Goal: Use online tool/utility: Utilize a website feature to perform a specific function

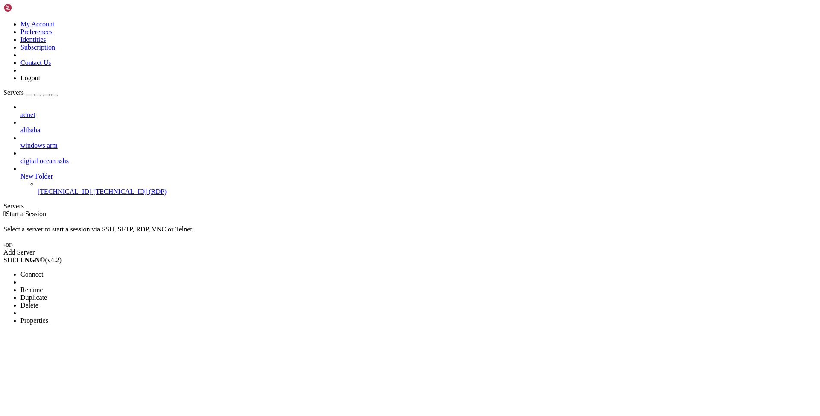
click at [89, 271] on ul "Connect Open SFTP New Server New Folder Rename Duplicate Delete Properties" at bounding box center [50, 298] width 95 height 54
click at [89, 317] on li "Properties" at bounding box center [60, 321] width 78 height 8
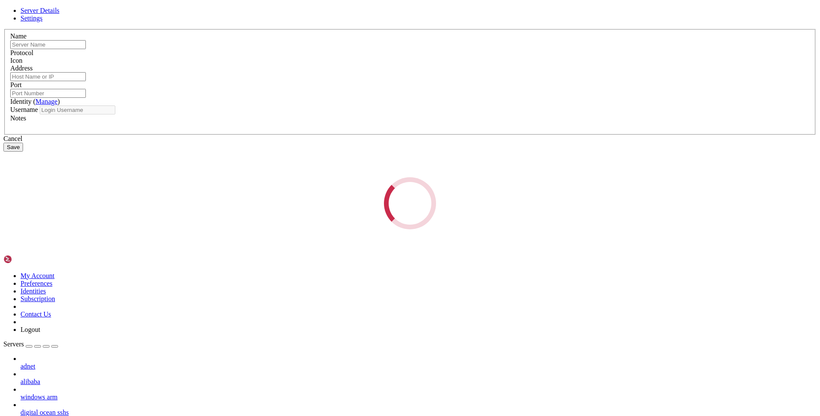
type input "[TECHNICAL_ID]"
type input "3389"
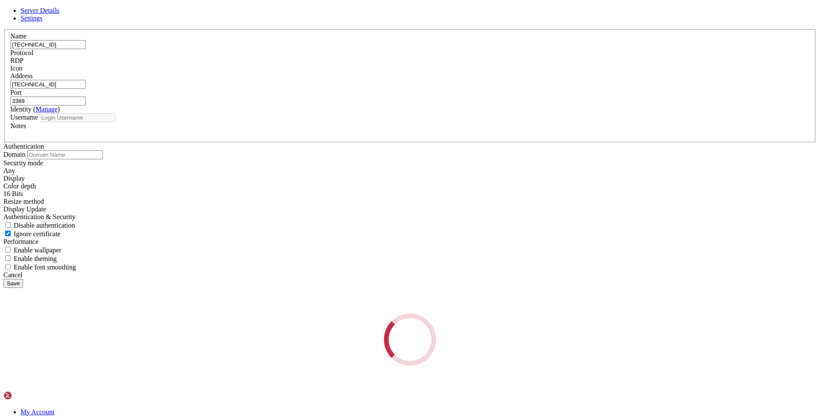
type input "[PERSON_NAME]"
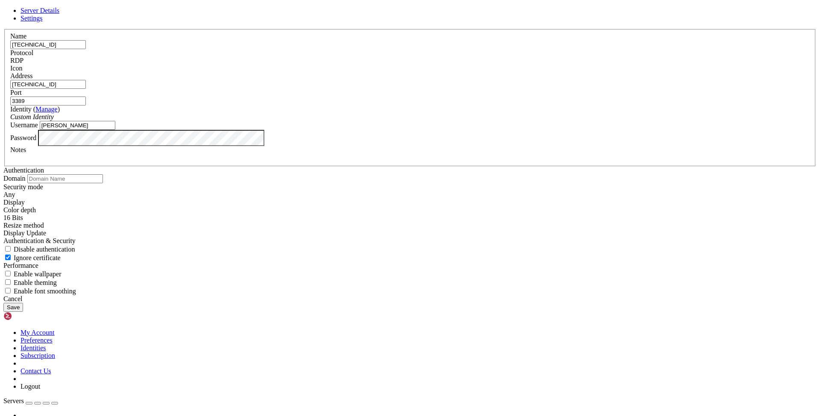
click at [466, 65] on div "RDP" at bounding box center [410, 61] width 800 height 8
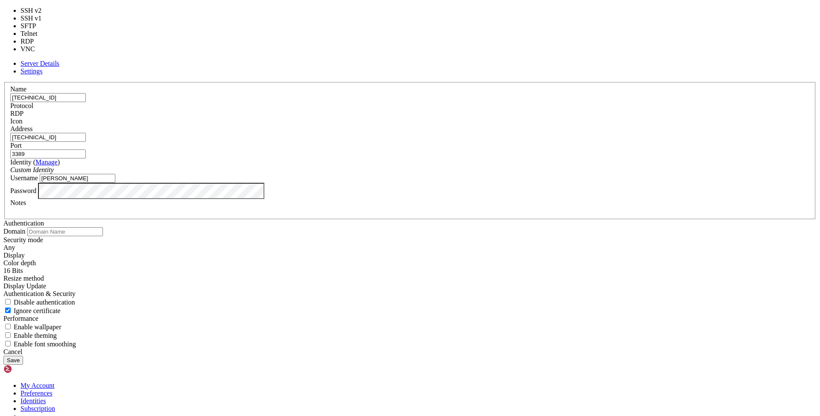
type input "22"
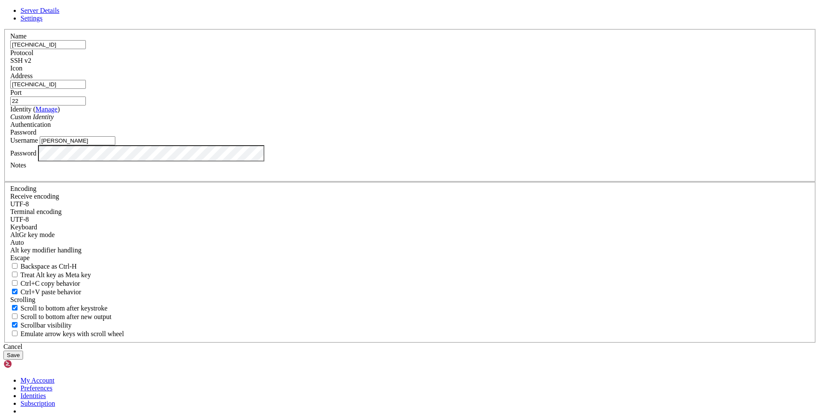
click at [115, 145] on input "[PERSON_NAME]" at bounding box center [78, 140] width 76 height 9
click at [472, 343] on div "Cancel" at bounding box center [409, 347] width 813 height 8
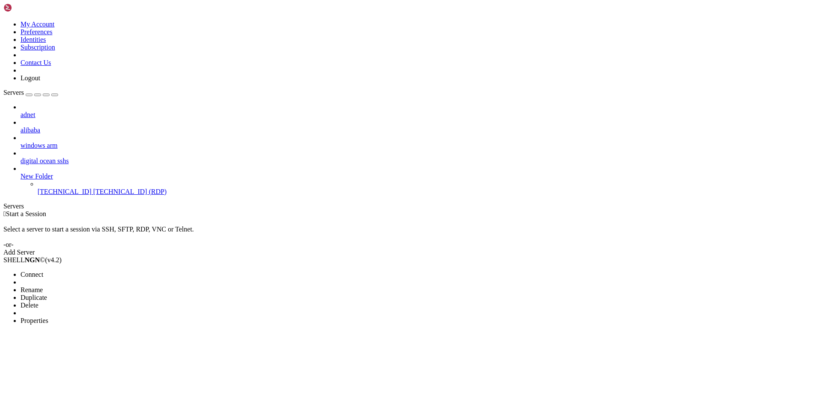
click at [43, 271] on span "Connect" at bounding box center [32, 274] width 23 height 7
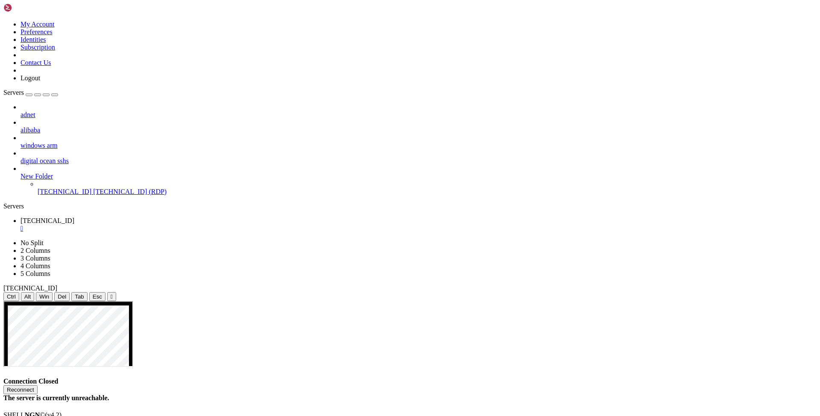
click at [167, 225] on div "" at bounding box center [419, 229] width 796 height 8
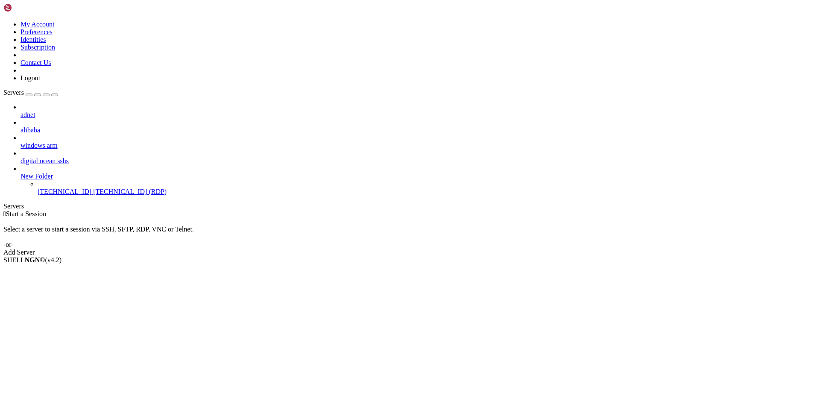
click at [182, 210] on div " Start a Session Select a server to start a session via SSH, SFTP, RDP, VNC or…" at bounding box center [409, 233] width 813 height 46
click at [182, 241] on div " Start a Session Select a server to start a session via SSH, SFTP, RDP, VNC or…" at bounding box center [409, 233] width 813 height 46
drag, startPoint x: 278, startPoint y: 65, endPoint x: 202, endPoint y: 9, distance: 94.6
click at [275, 210] on div " Start a Session Select a server to start a session via SSH, SFTP, RDP, VNC or…" at bounding box center [409, 233] width 813 height 46
click at [48, 317] on span "Properties" at bounding box center [35, 320] width 28 height 7
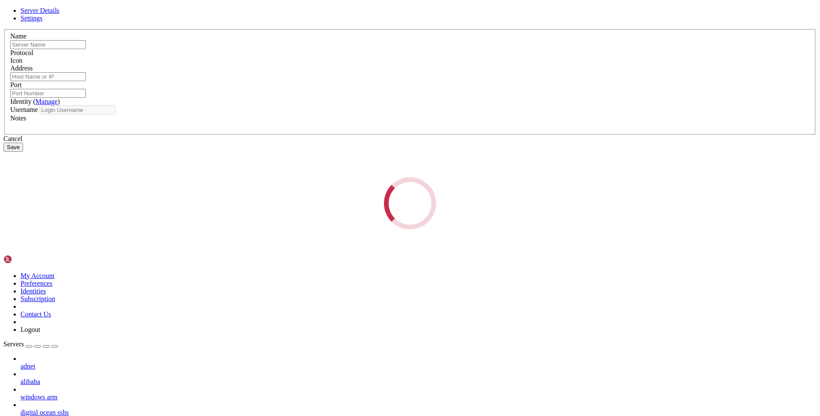
type input "[TECHNICAL_ID]"
type input "3389"
type input "[PERSON_NAME]"
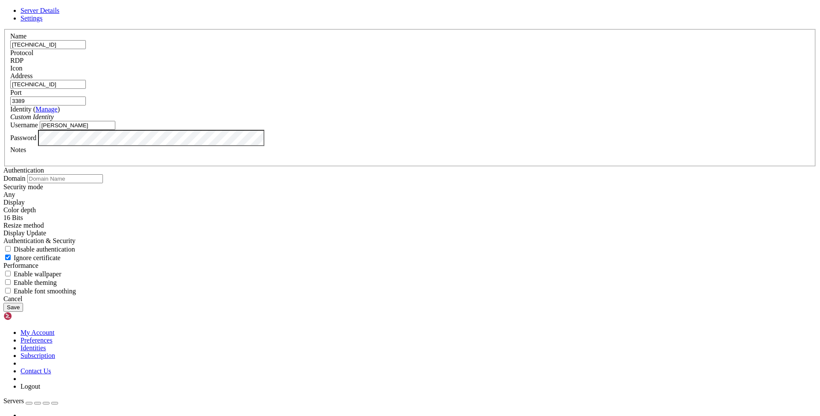
click at [23, 312] on button "Save" at bounding box center [13, 307] width 20 height 9
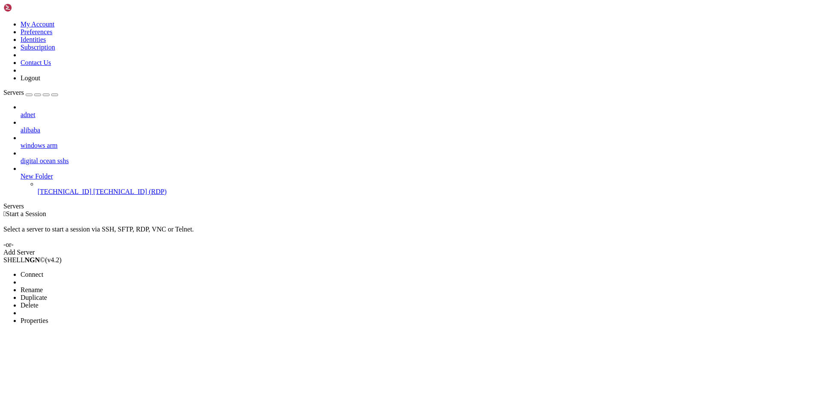
click at [43, 271] on span "Connect" at bounding box center [32, 274] width 23 height 7
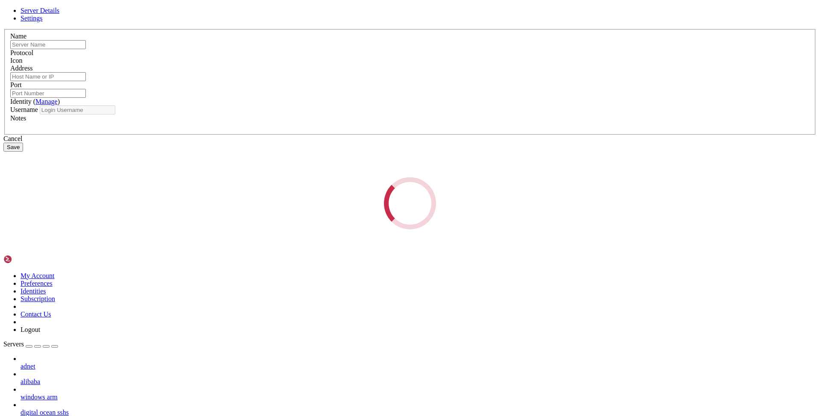
type input "[TECHNICAL_ID]"
type input "3389"
type input "[PERSON_NAME]"
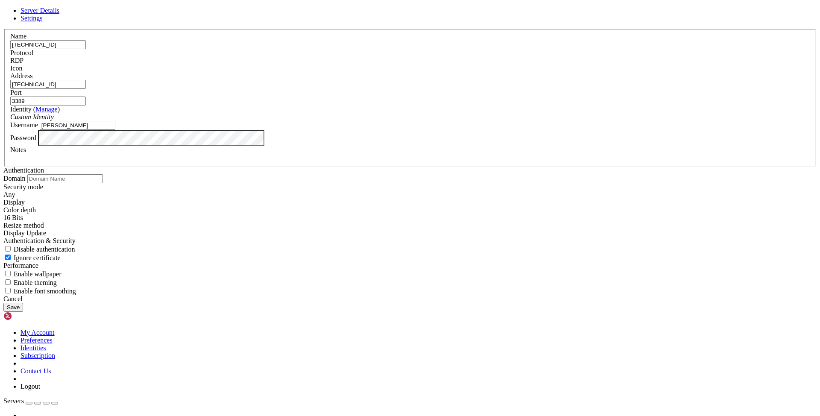
click at [463, 65] on div "RDP" at bounding box center [410, 61] width 800 height 8
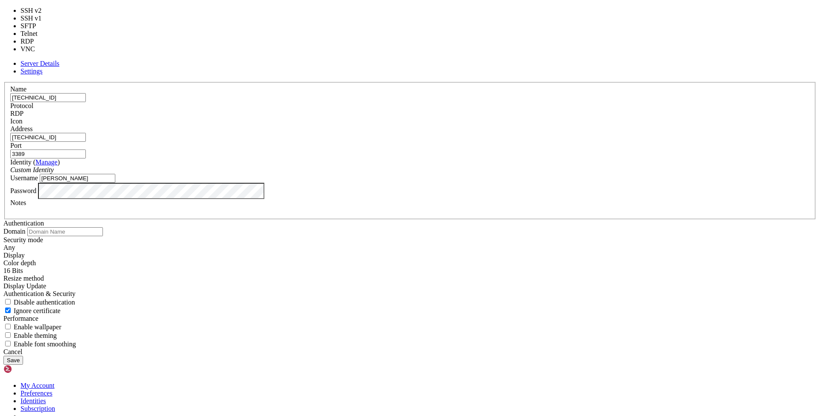
type input "22"
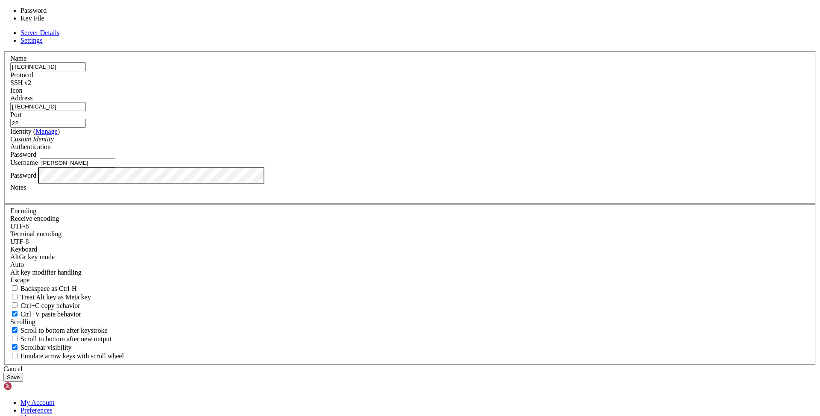
click at [454, 158] on div "Password" at bounding box center [410, 155] width 800 height 8
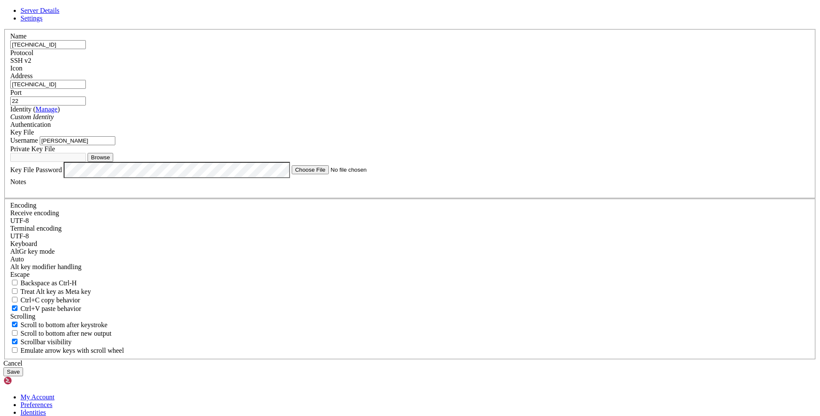
click at [115, 145] on input "[PERSON_NAME]" at bounding box center [78, 140] width 76 height 9
type input "ubuntu"
click at [113, 162] on button "Browse" at bounding box center [101, 157] width 26 height 9
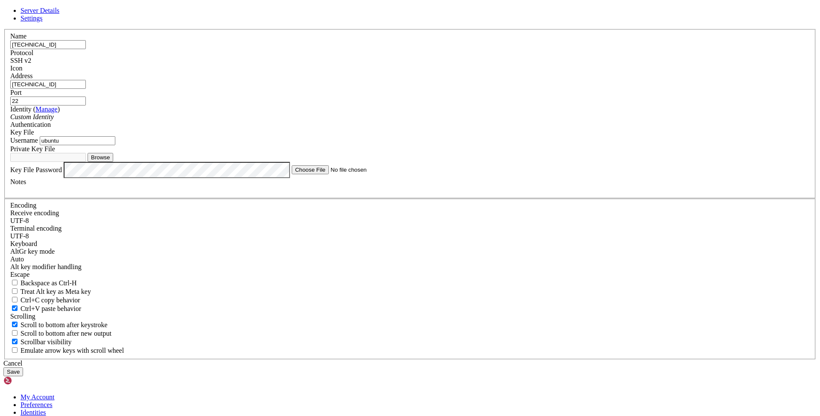
click at [86, 49] on input "[TECHNICAL_ID]" at bounding box center [48, 44] width 76 height 9
click at [3, 29] on icon at bounding box center [3, 29] width 0 height 0
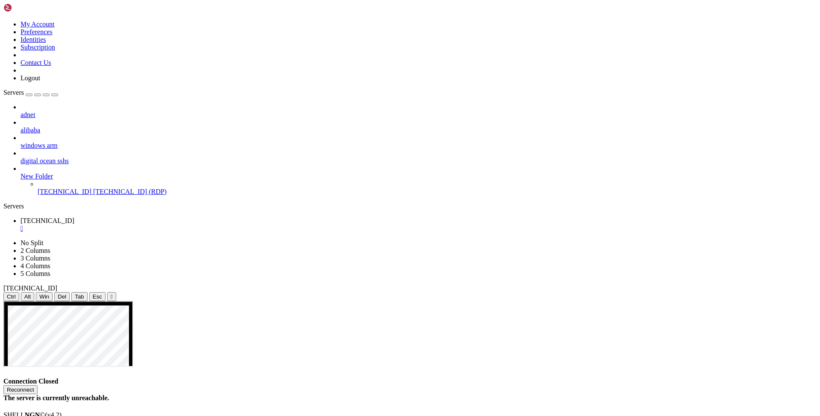
click at [402, 292] on div "Ctrl Alt Win Del Tab Esc " at bounding box center [409, 296] width 813 height 9
click at [165, 225] on div "" at bounding box center [419, 229] width 796 height 8
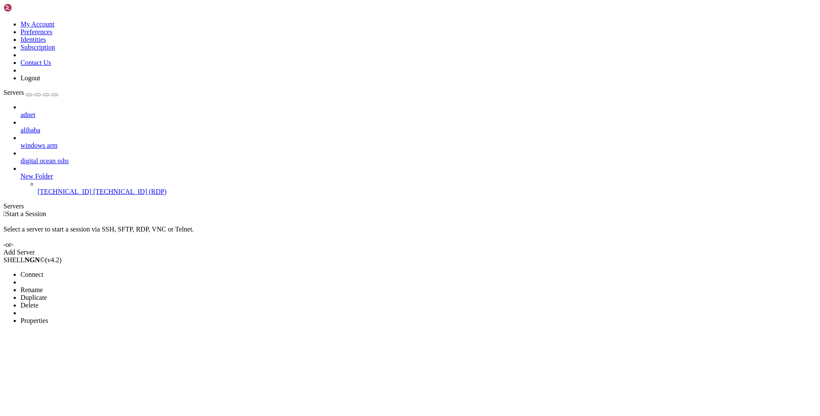
click at [48, 317] on span "Properties" at bounding box center [35, 320] width 28 height 7
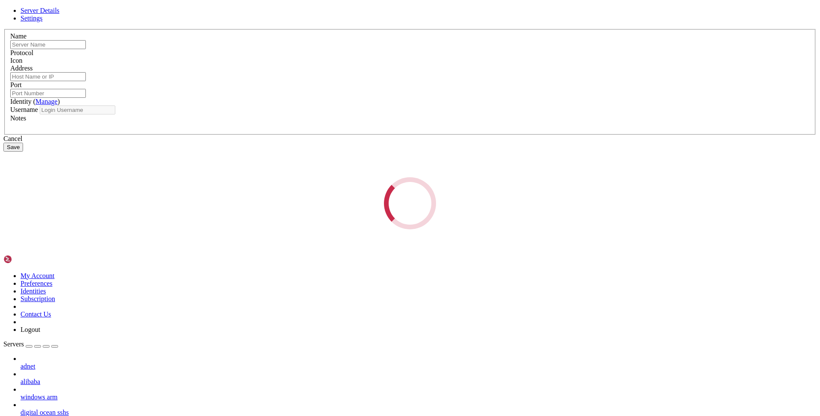
type input "[TECHNICAL_ID]"
type input "3389"
type input "[PERSON_NAME]"
